Goal: Check status: Check status

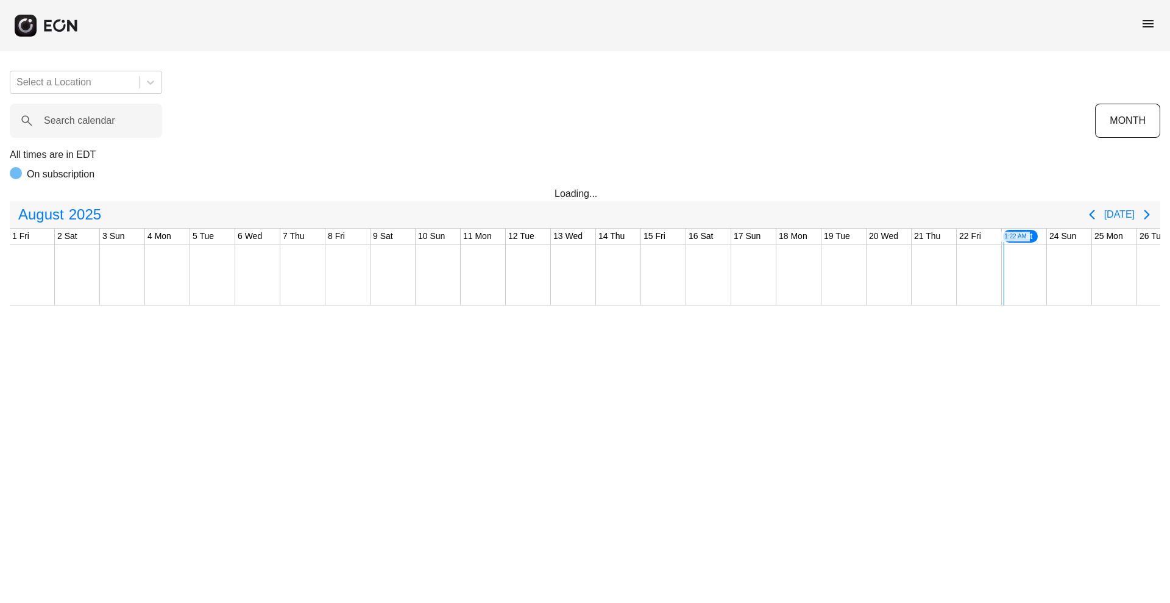
scroll to position [0, 247]
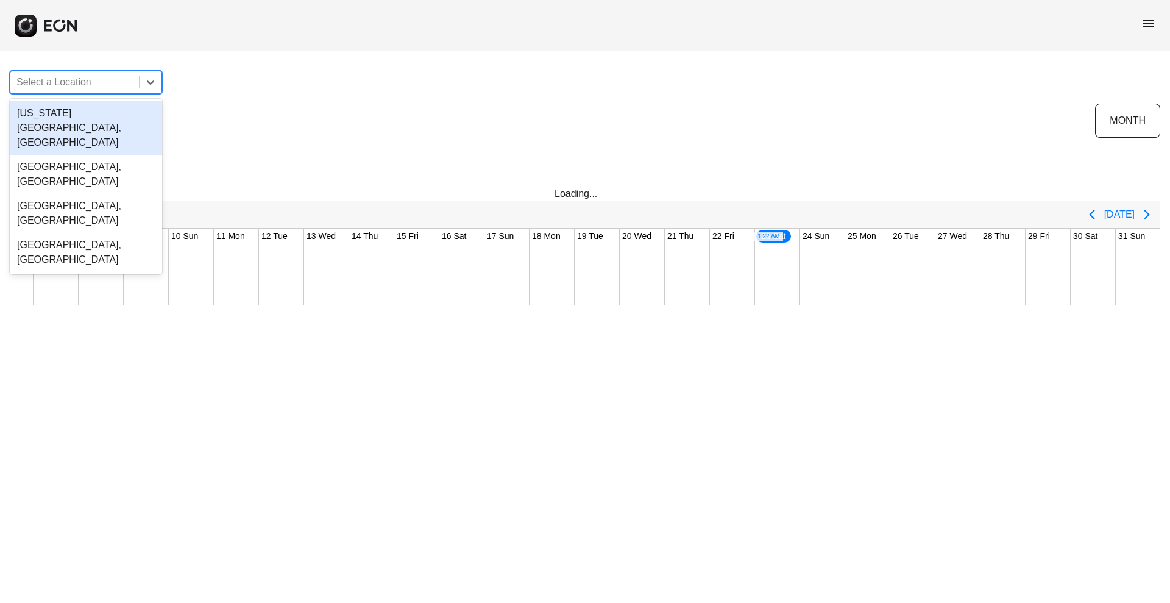
click at [95, 87] on div at bounding box center [74, 82] width 116 height 17
click at [414, 86] on div "4 results available. Use Up and Down to choose options, press Enter to select t…" at bounding box center [585, 183] width 1170 height 244
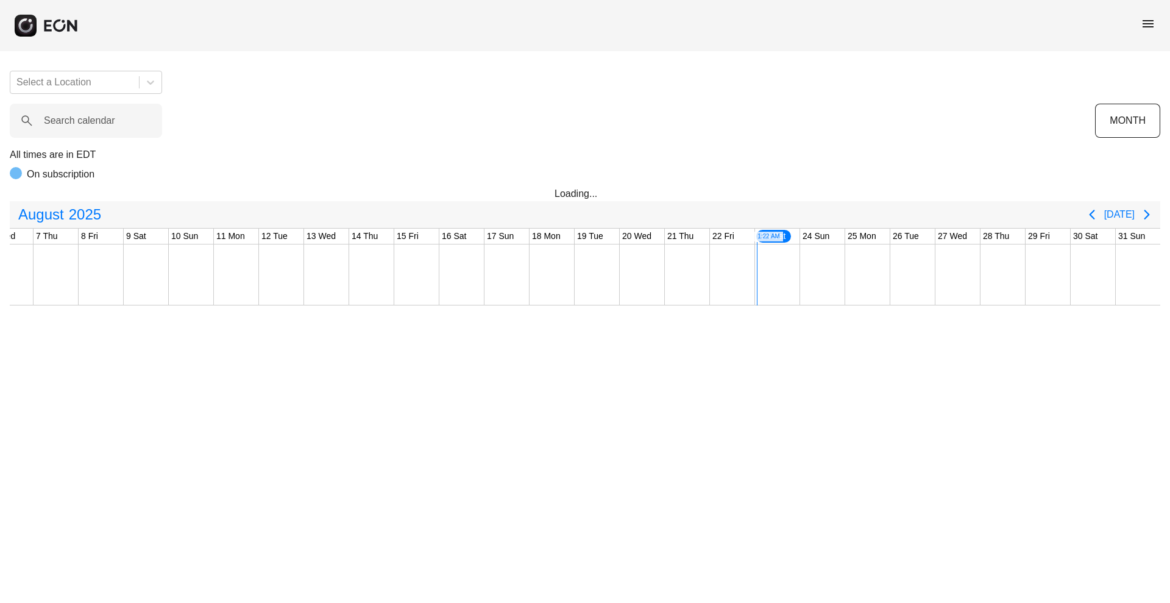
click at [1154, 29] on div "menu" at bounding box center [1148, 25] width 15 height 19
click at [1154, 26] on span "menu" at bounding box center [1148, 23] width 15 height 15
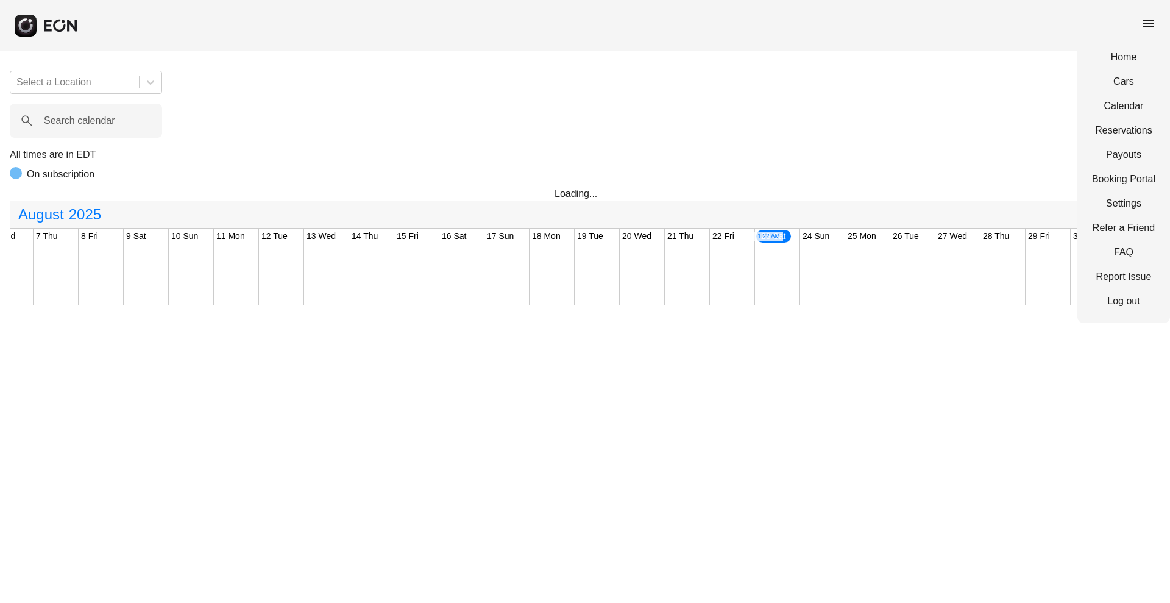
click at [1114, 137] on div "Home Cars Calendar Reservations Payouts Booking Portal Settings Refer a Friend …" at bounding box center [1124, 179] width 93 height 288
click at [1118, 127] on link "Reservations" at bounding box center [1123, 130] width 63 height 15
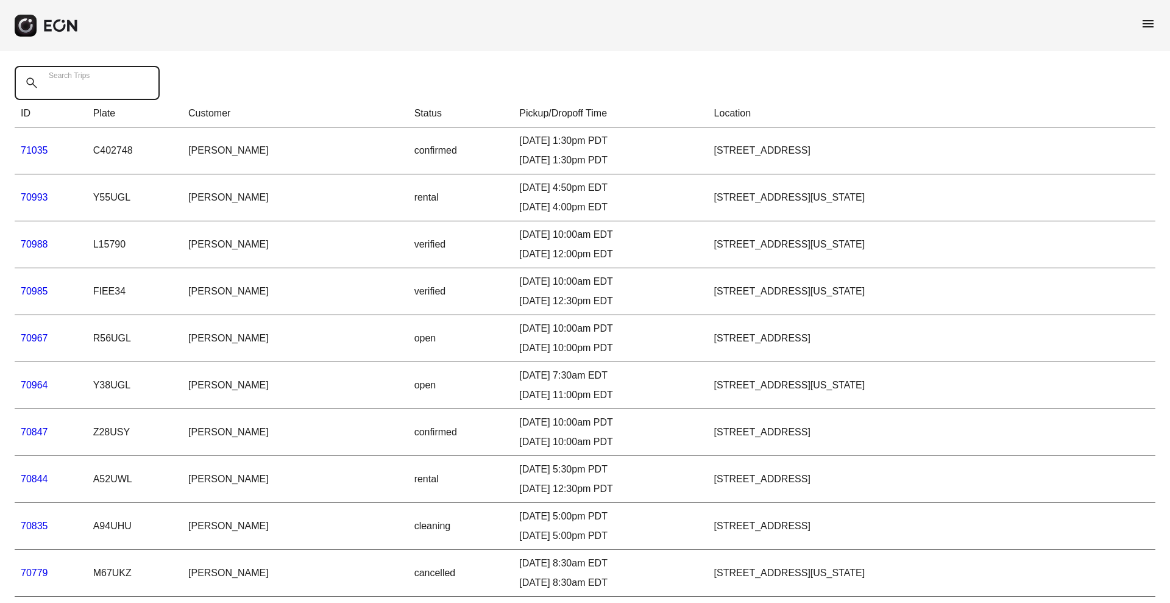
click at [65, 73] on div "Search Trips" at bounding box center [91, 83] width 152 height 34
paste Trips "*****"
type Trips "*****"
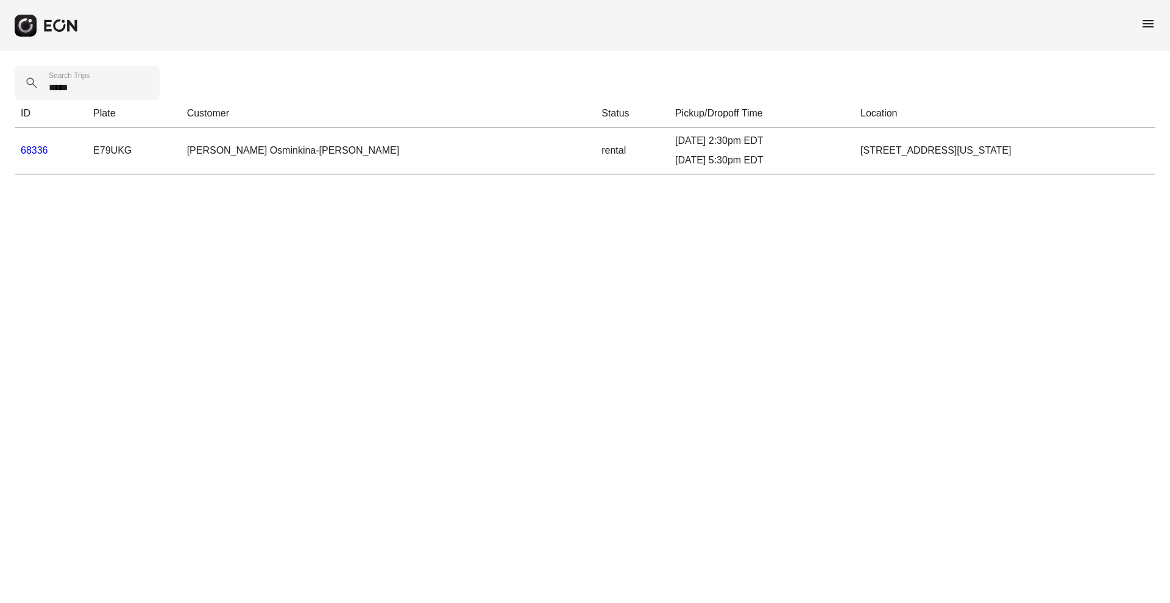
click at [27, 146] on link "68336" at bounding box center [34, 150] width 27 height 10
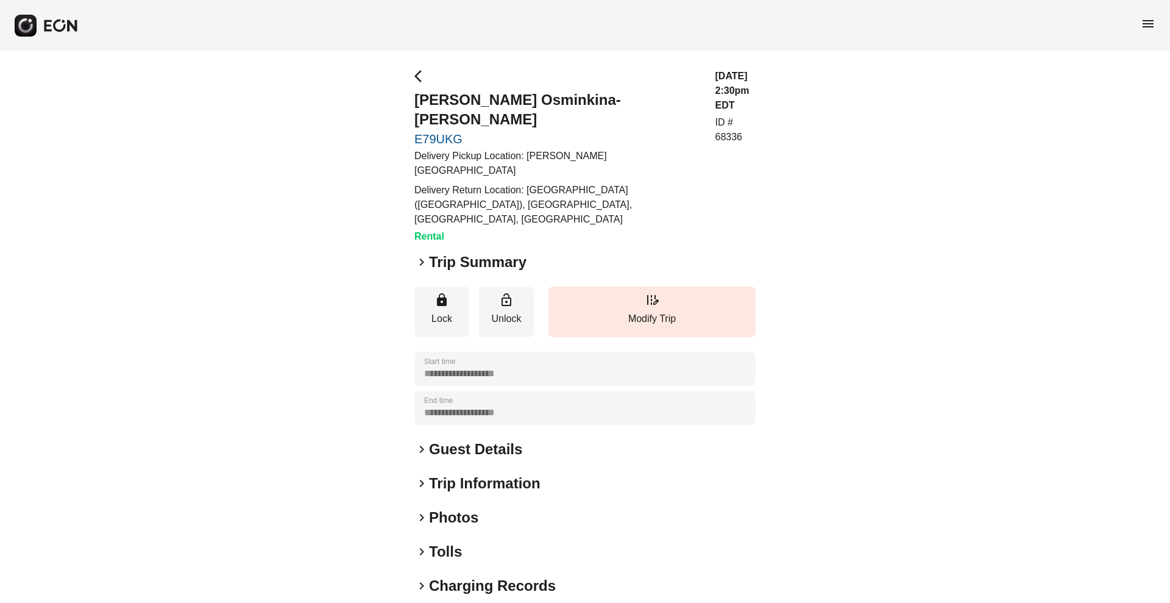
scroll to position [54, 0]
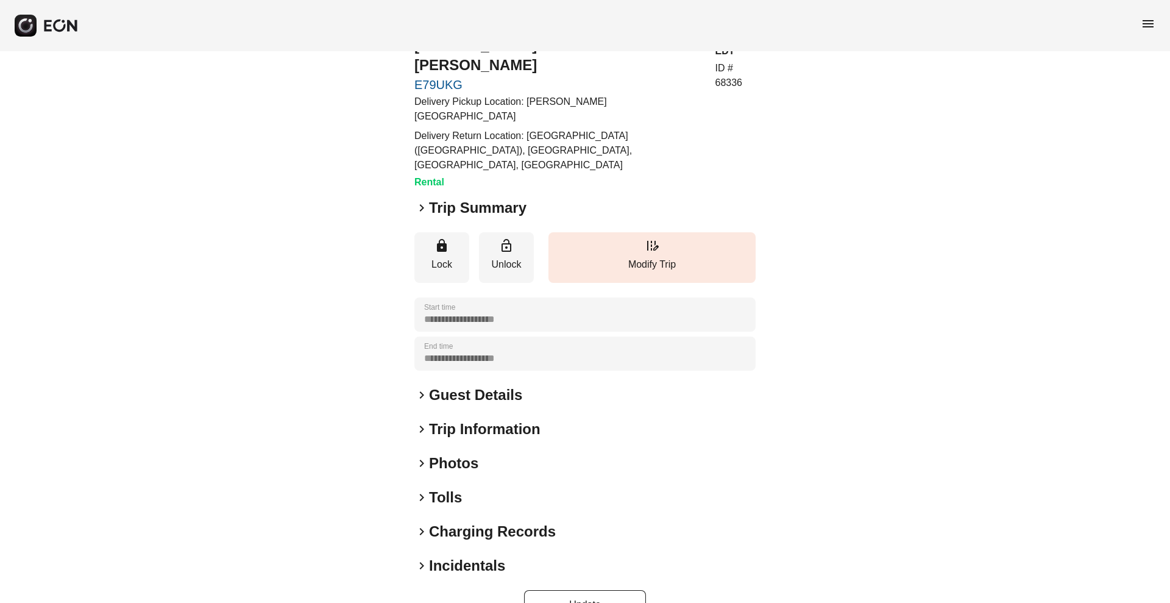
click at [433, 452] on div "**********" at bounding box center [585, 317] width 341 height 605
click at [436, 488] on h2 "Tolls" at bounding box center [445, 498] width 33 height 20
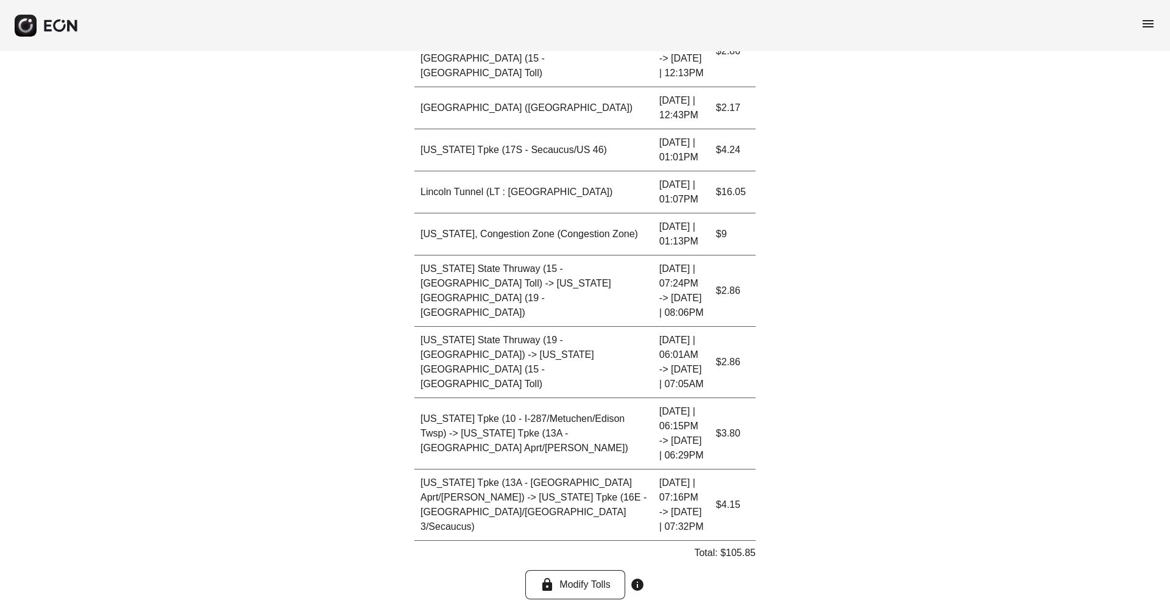
scroll to position [1379, 0]
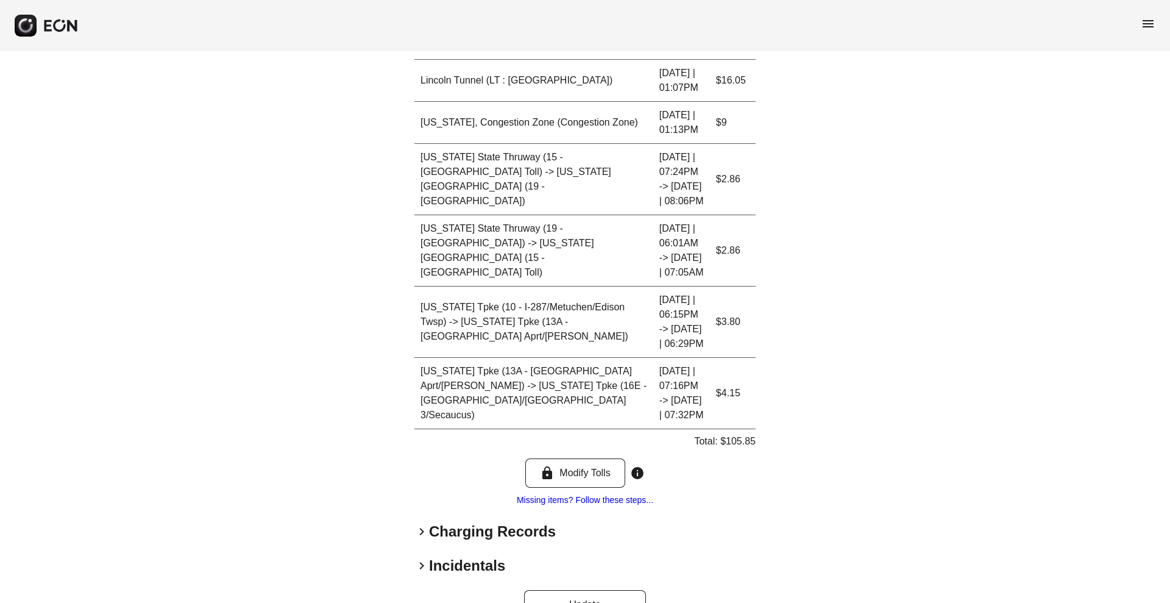
click at [456, 522] on h2 "Charging Records" at bounding box center [492, 532] width 127 height 20
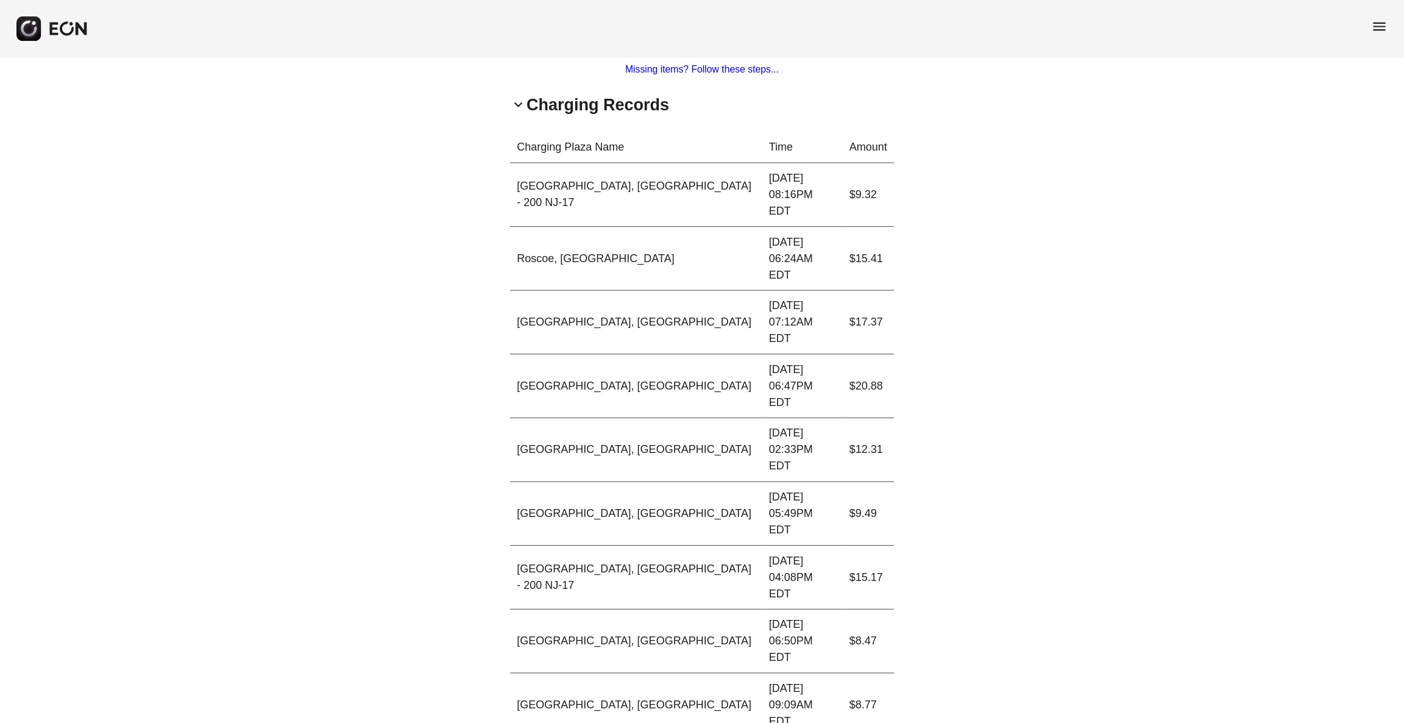
scroll to position [1817, 0]
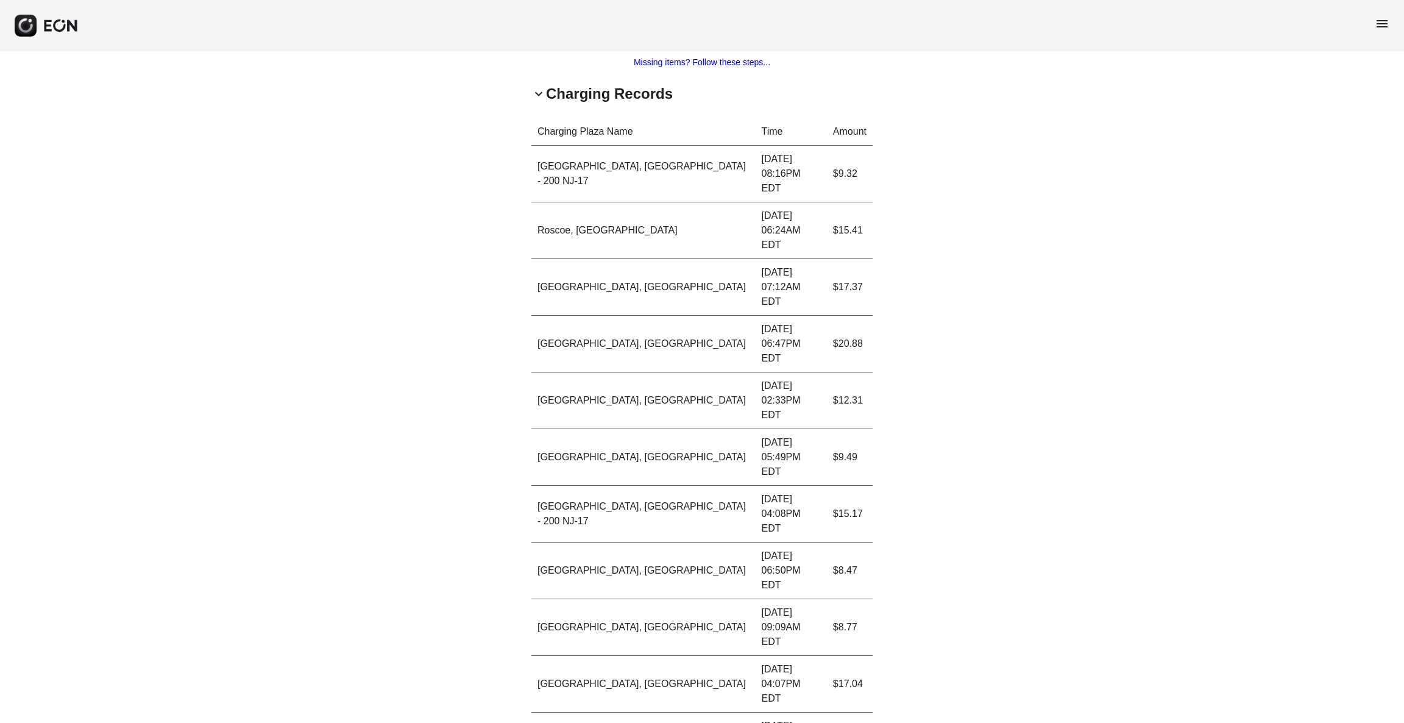
copy p "173.71"
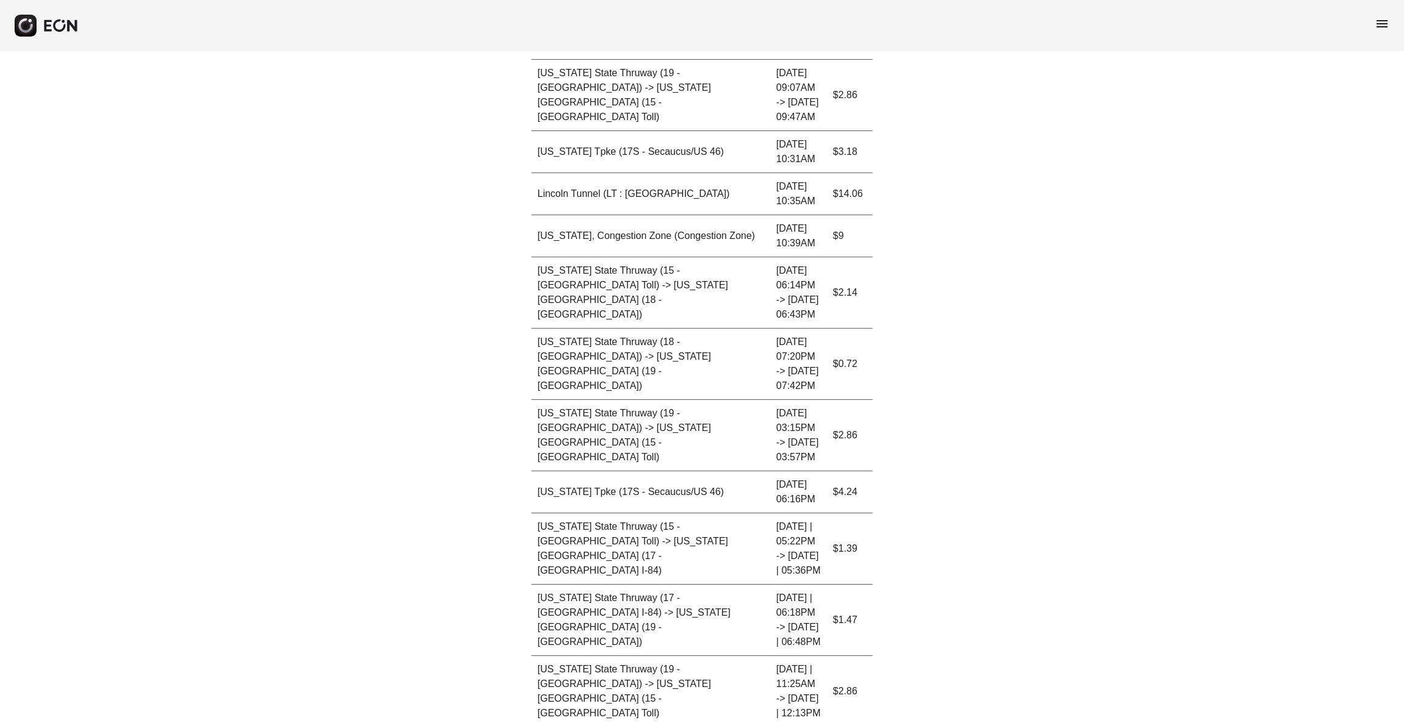
scroll to position [719, 0]
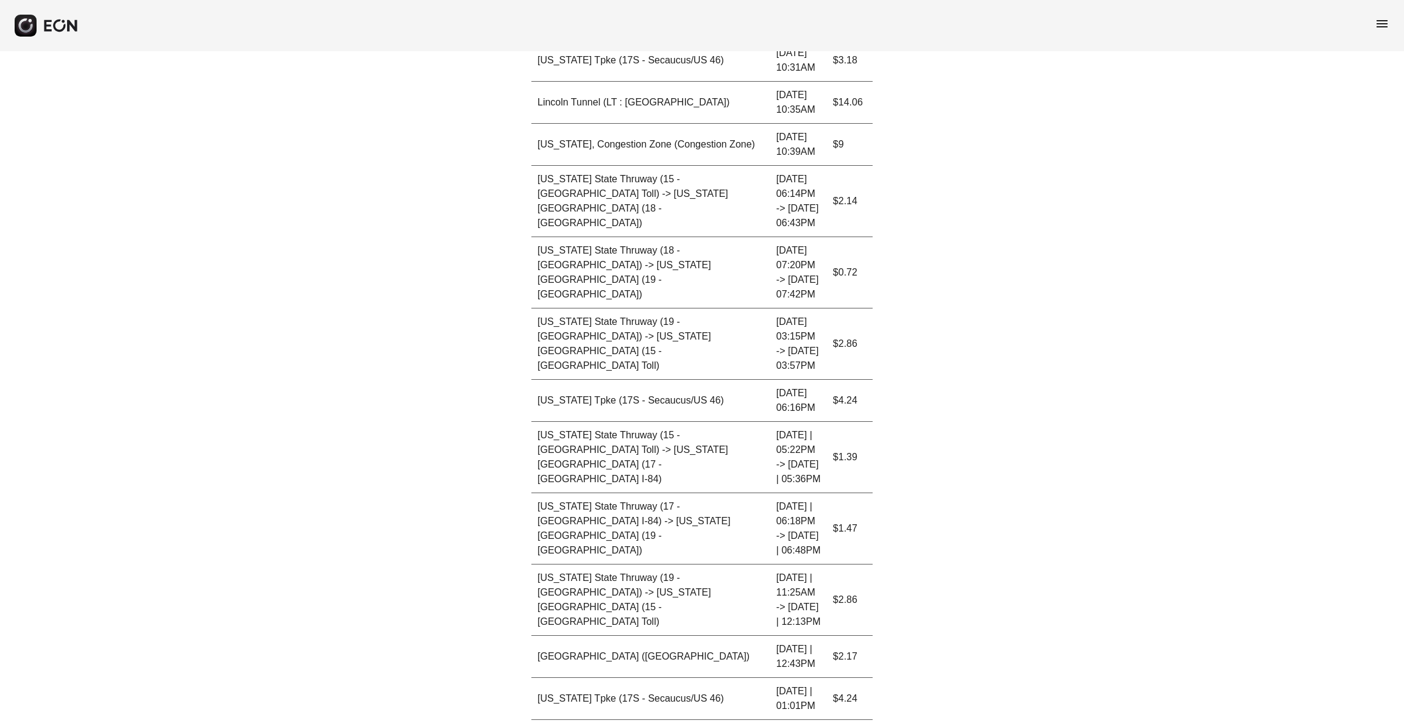
drag, startPoint x: 1128, startPoint y: 527, endPoint x: 1120, endPoint y: 527, distance: 7.9
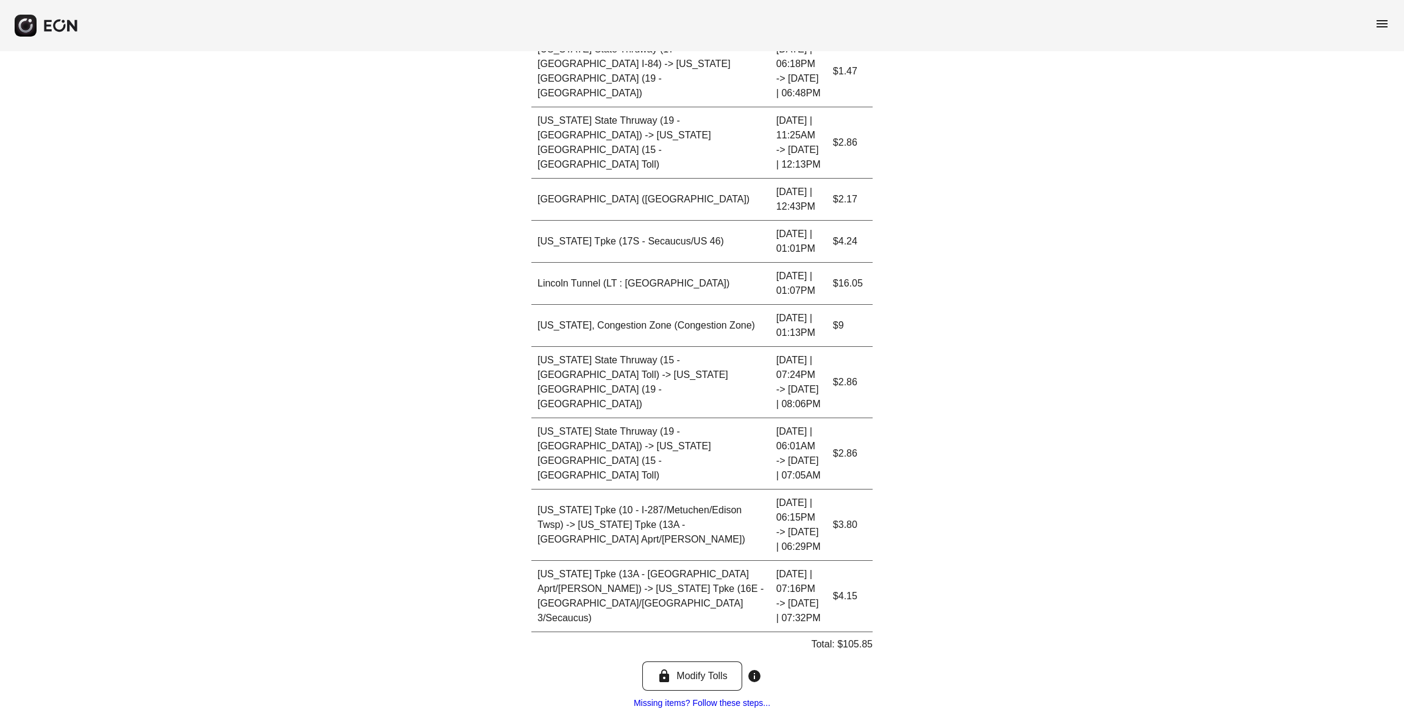
scroll to position [1085, 0]
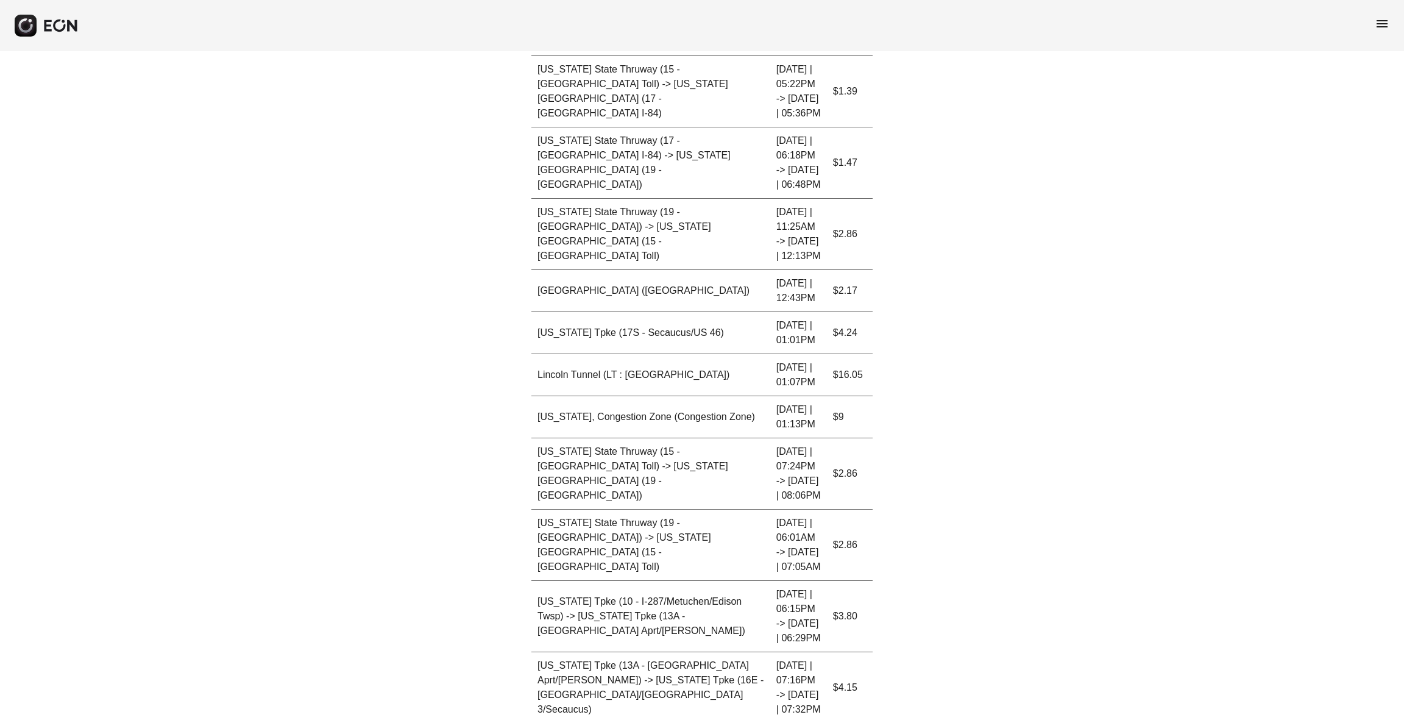
click at [849, 602] on p "Total: $105.85" at bounding box center [842, 735] width 62 height 15
click at [1170, 452] on div "**********" at bounding box center [702, 377] width 1404 height 2822
click at [855, 602] on p "Total: $105.85" at bounding box center [842, 735] width 62 height 15
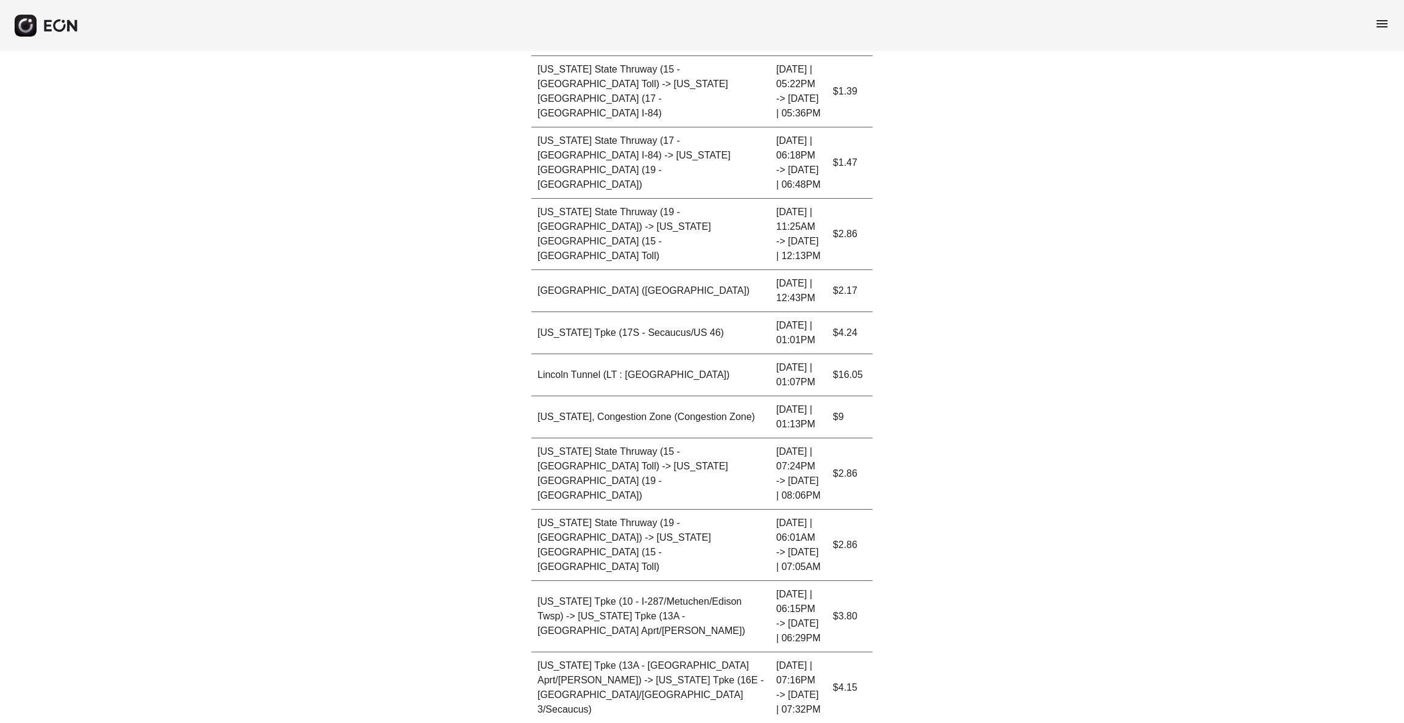
copy p "105.85"
